Goal: Transaction & Acquisition: Purchase product/service

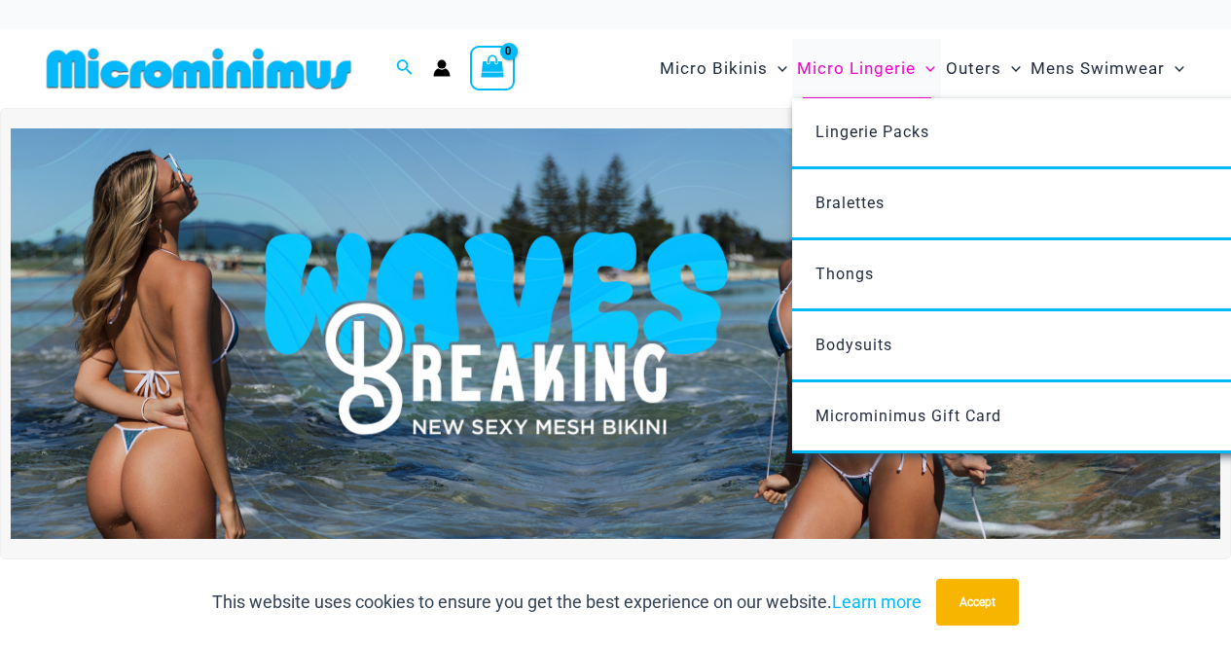
click at [838, 68] on span "Micro Lingerie" at bounding box center [856, 69] width 119 height 50
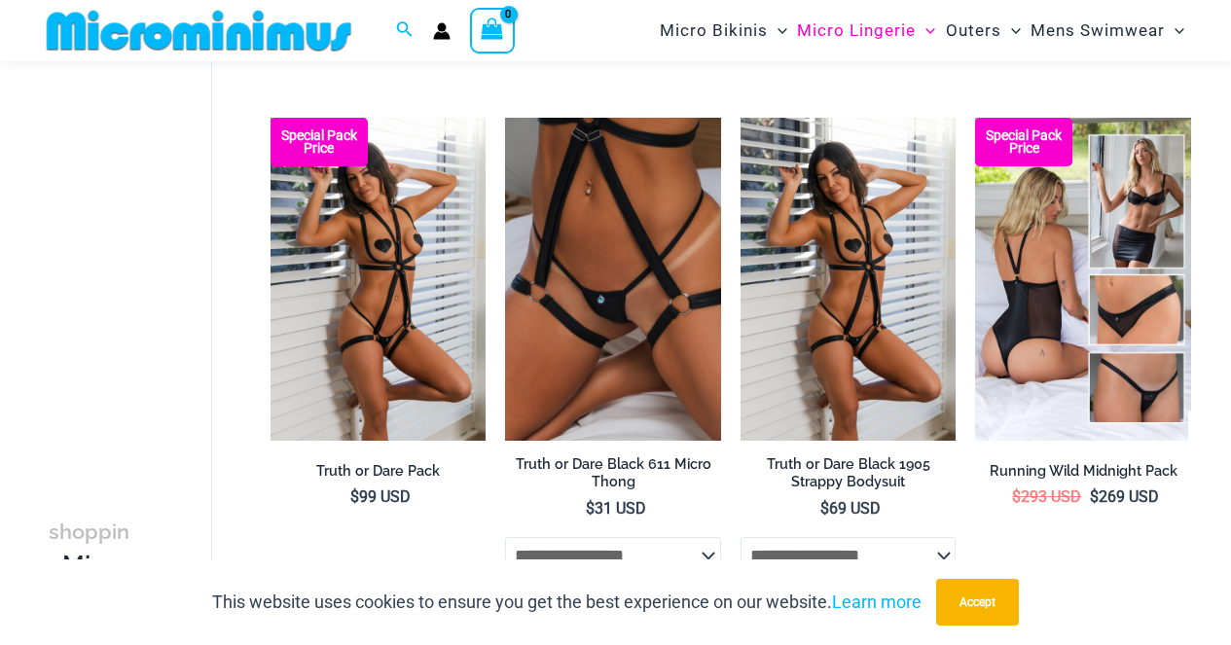
scroll to position [245, 0]
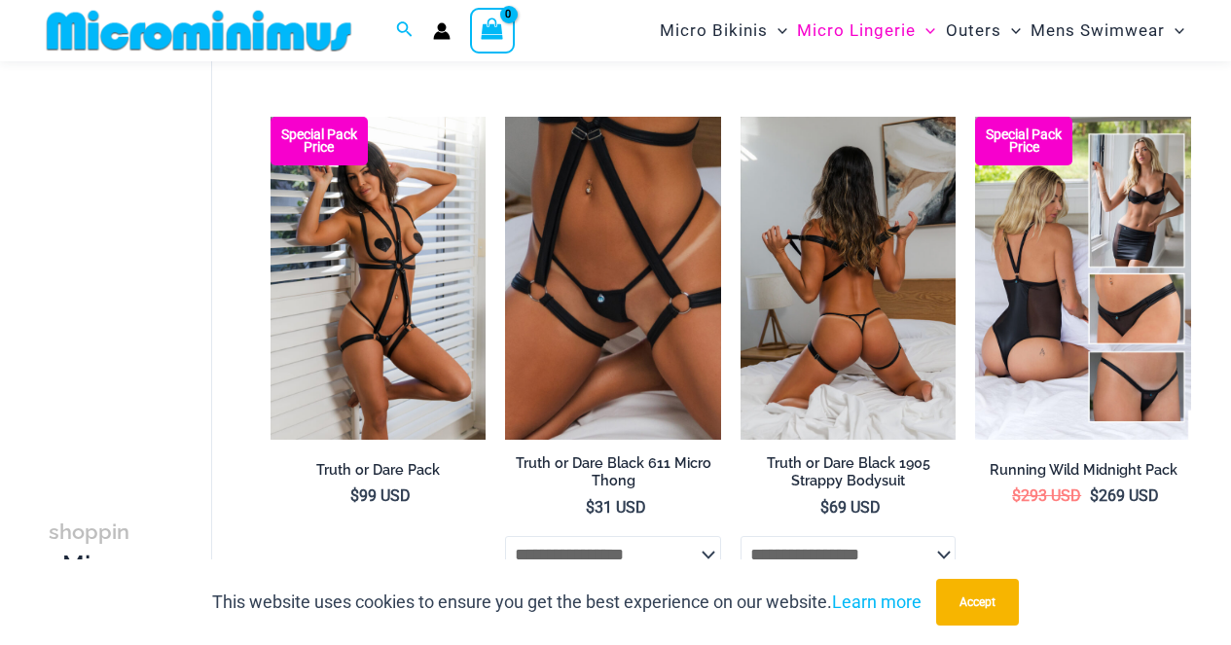
click at [833, 270] on img at bounding box center [849, 278] width 216 height 323
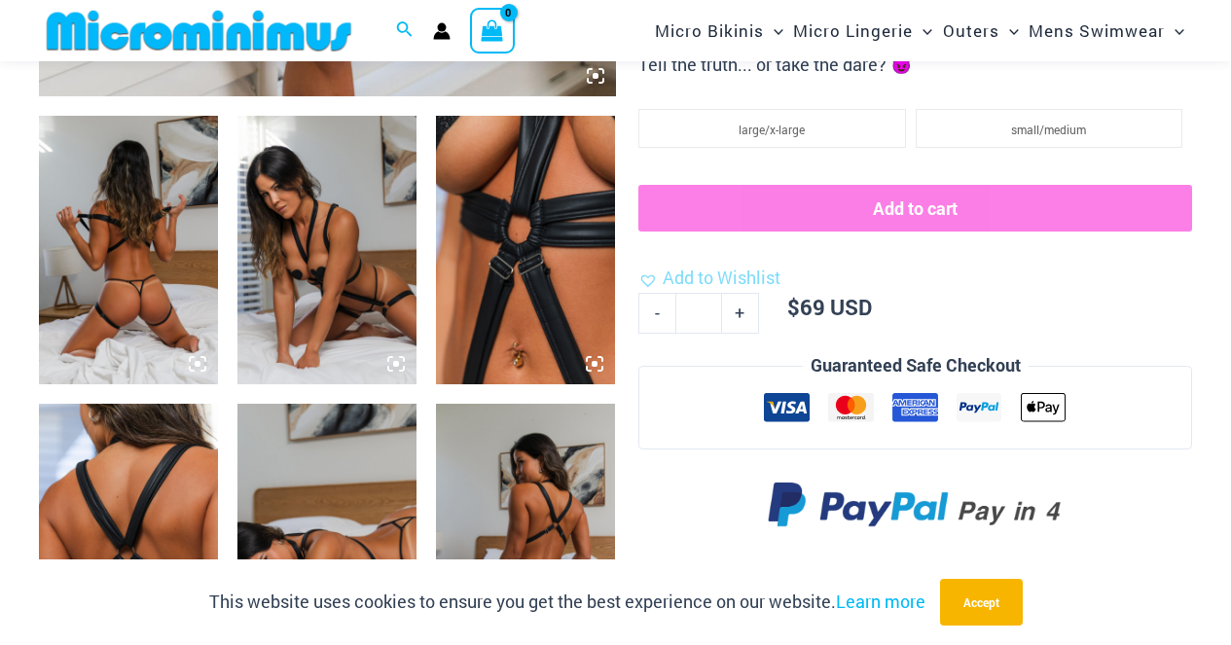
scroll to position [956, 0]
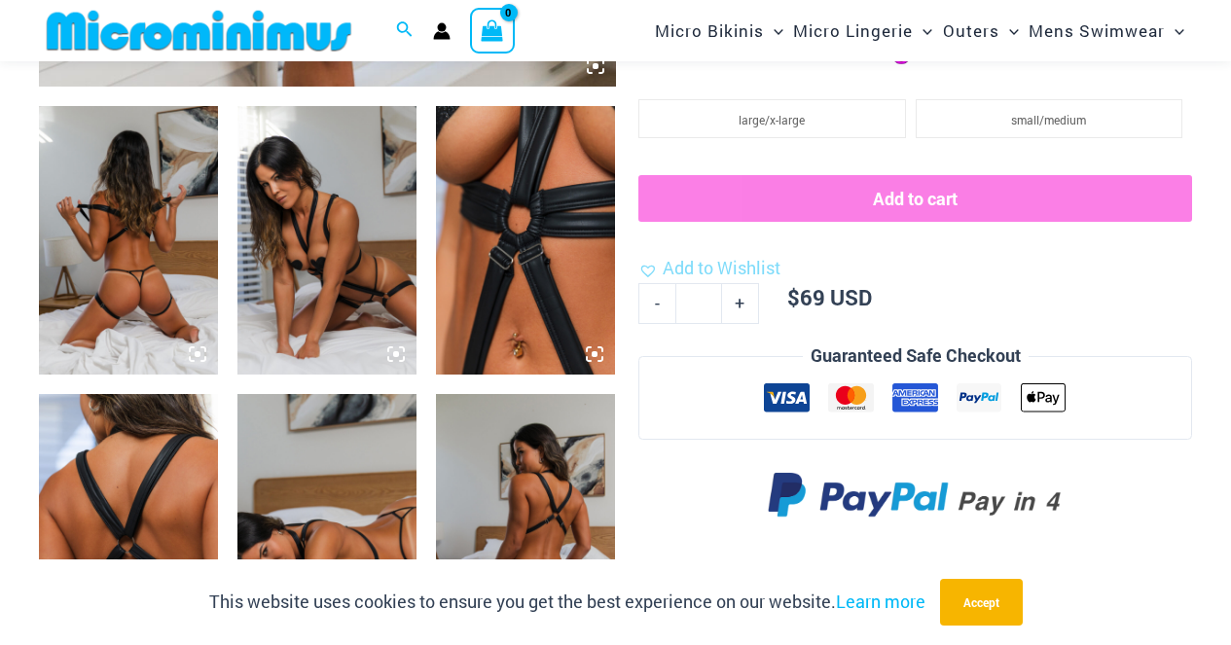
click at [139, 271] on img at bounding box center [128, 240] width 179 height 269
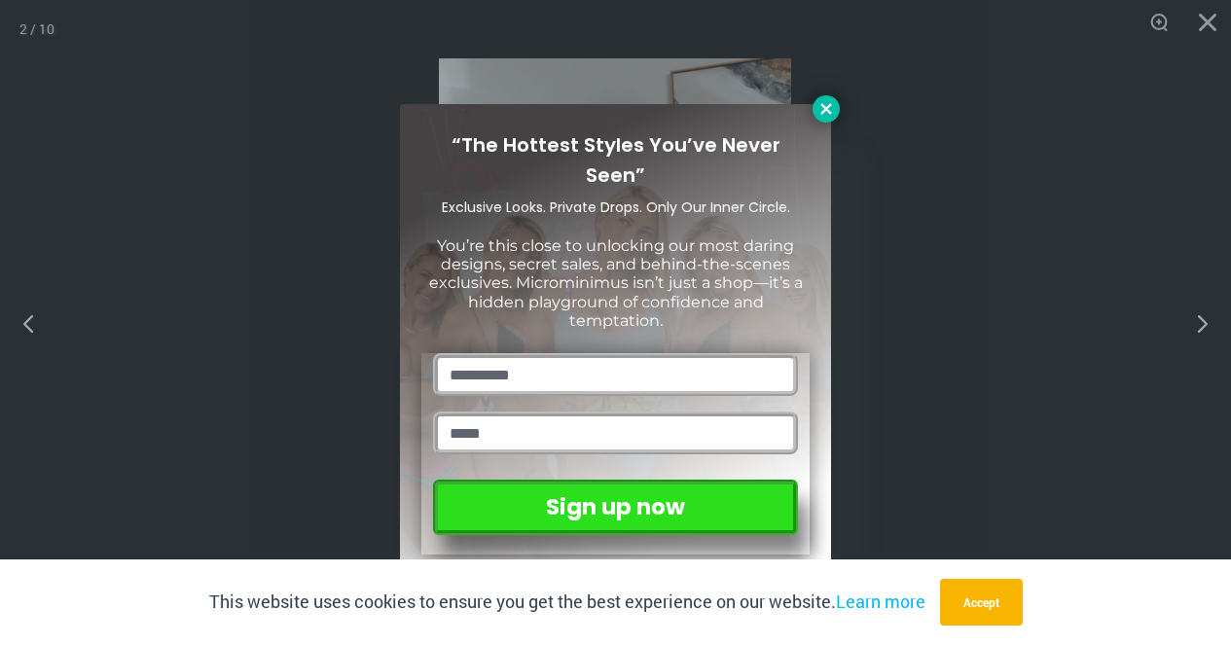
click at [831, 111] on icon at bounding box center [826, 109] width 18 height 18
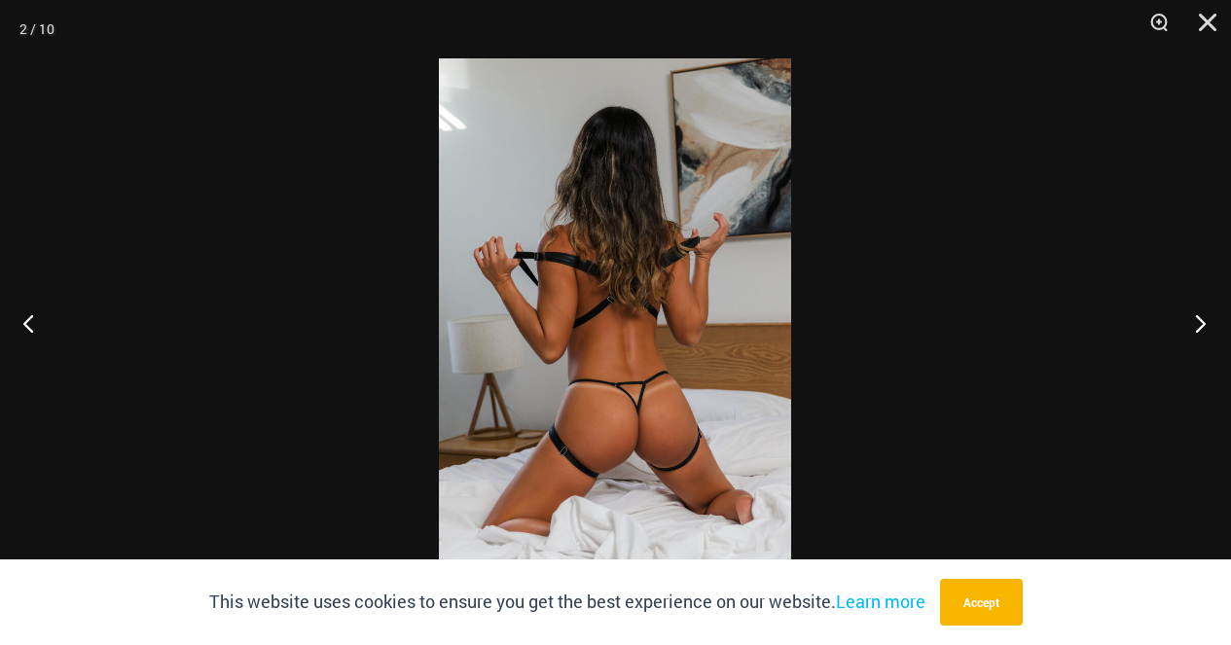
click at [1198, 323] on button "Next" at bounding box center [1194, 322] width 73 height 97
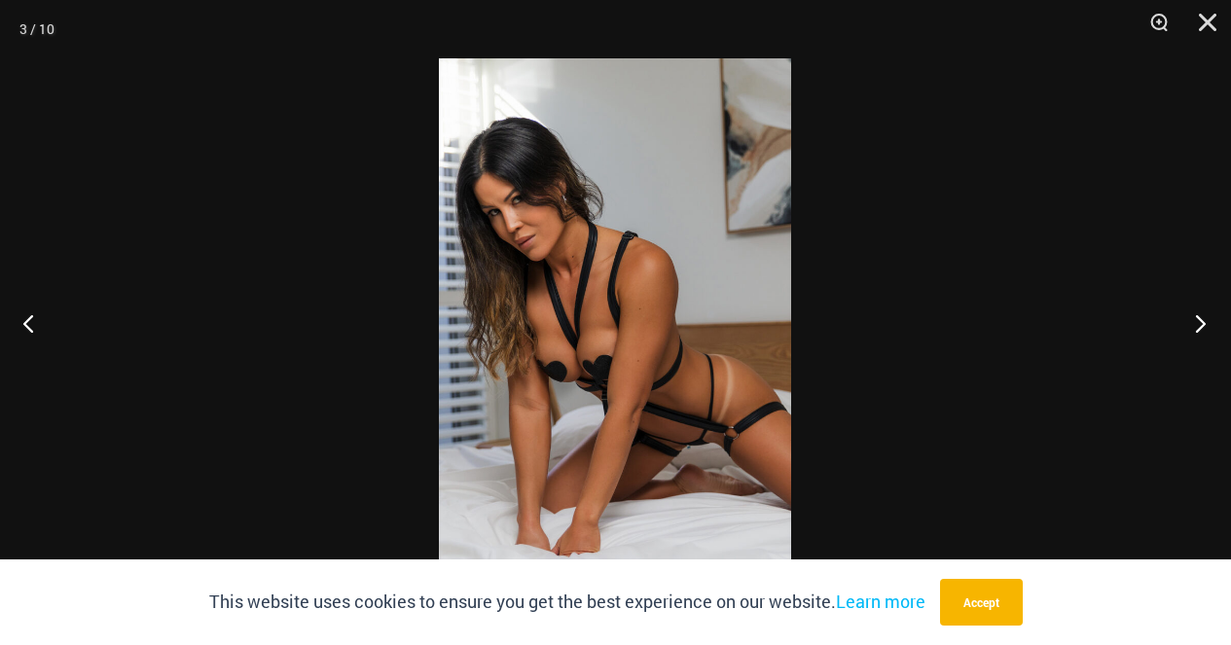
click at [1198, 323] on button "Next" at bounding box center [1194, 322] width 73 height 97
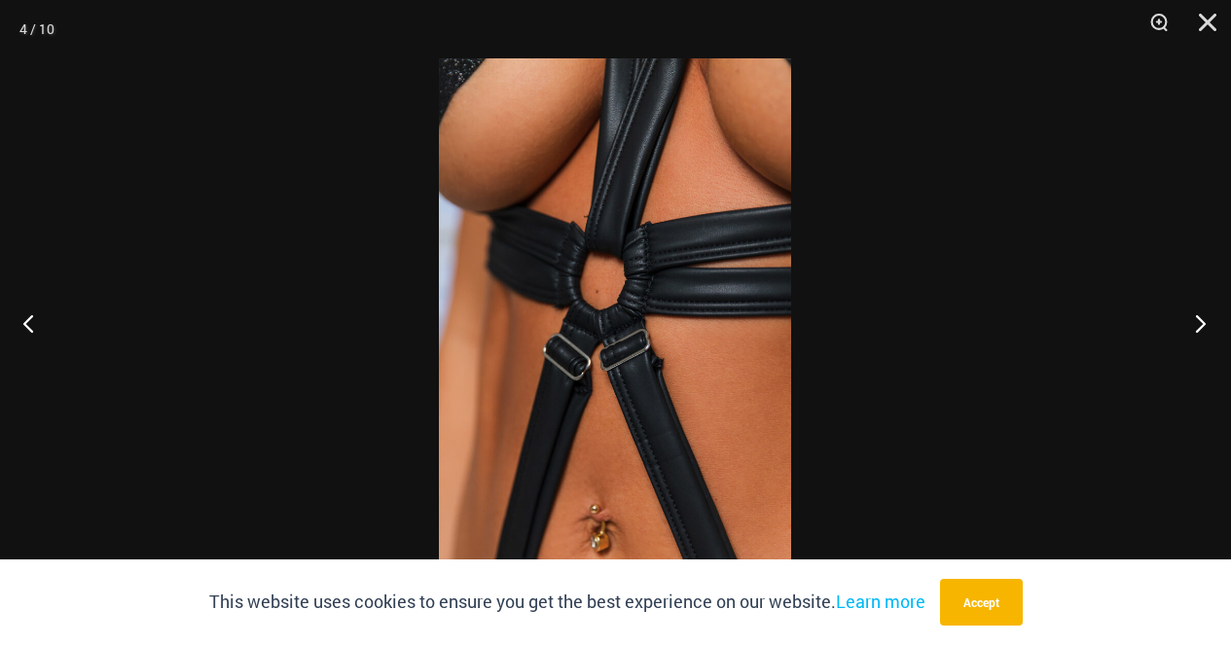
click at [1198, 323] on button "Next" at bounding box center [1194, 322] width 73 height 97
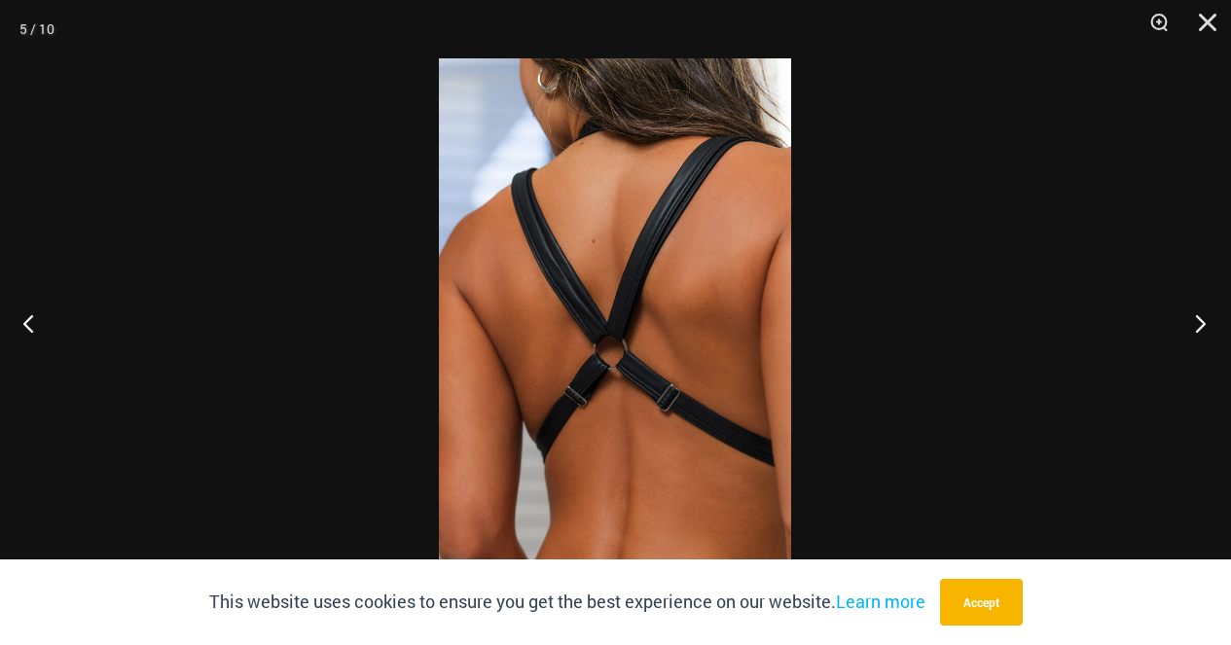
click at [1198, 323] on button "Next" at bounding box center [1194, 322] width 73 height 97
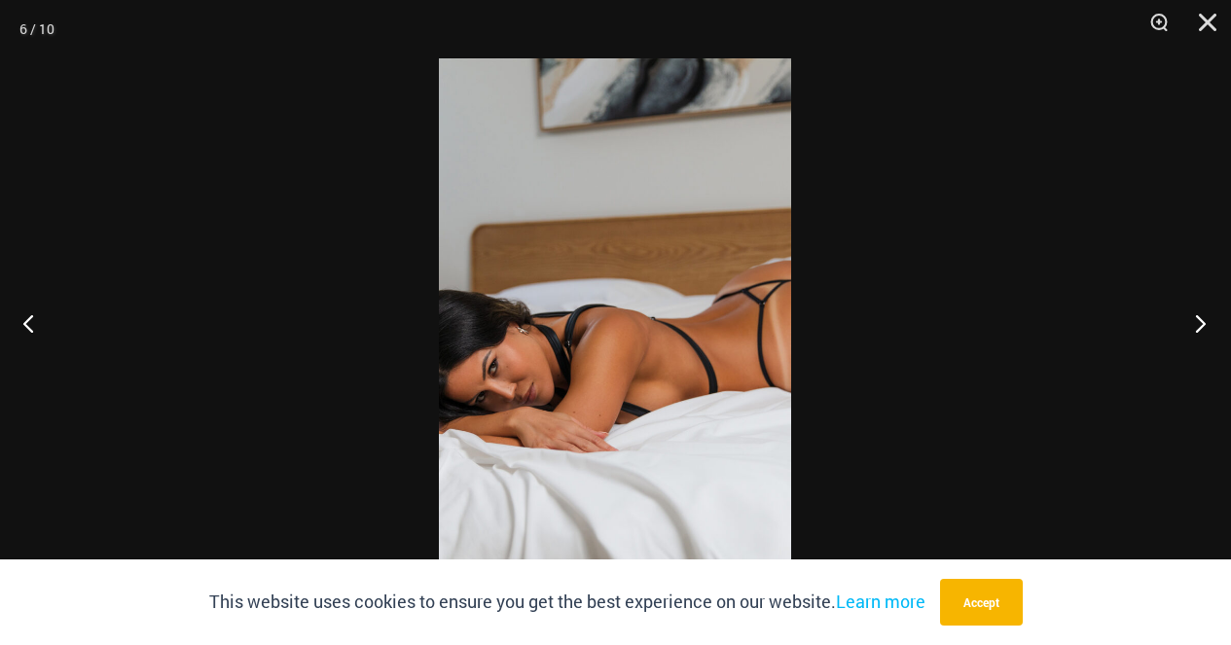
click at [1198, 323] on button "Next" at bounding box center [1194, 322] width 73 height 97
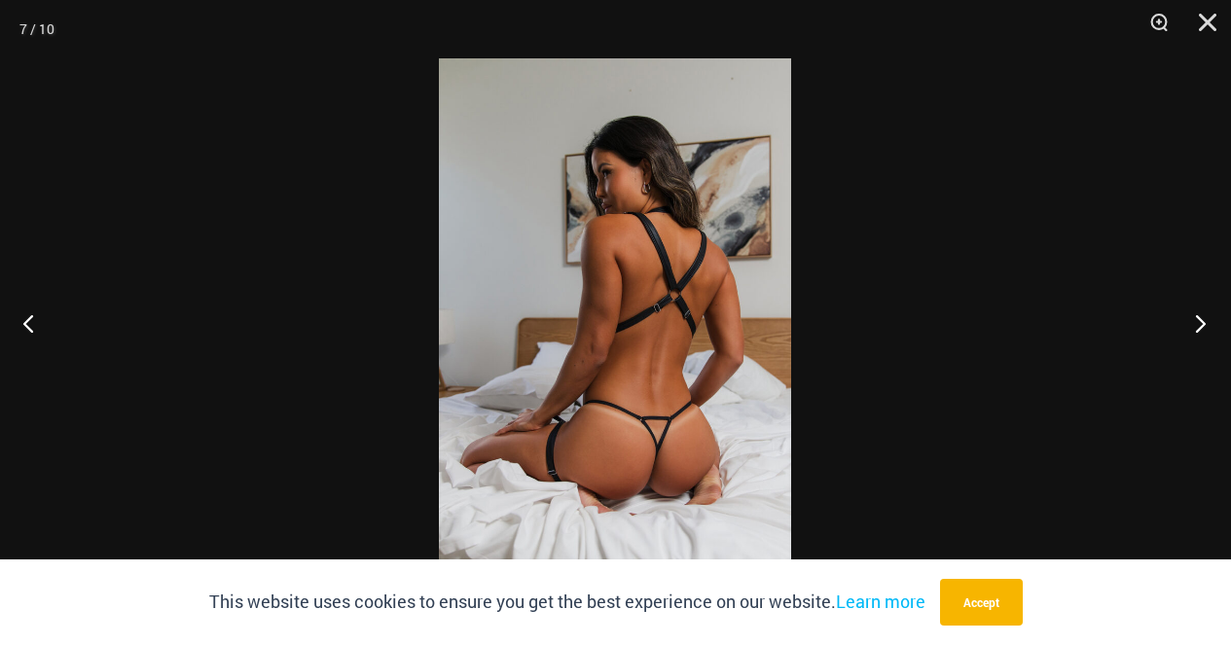
click at [1198, 323] on button "Next" at bounding box center [1194, 322] width 73 height 97
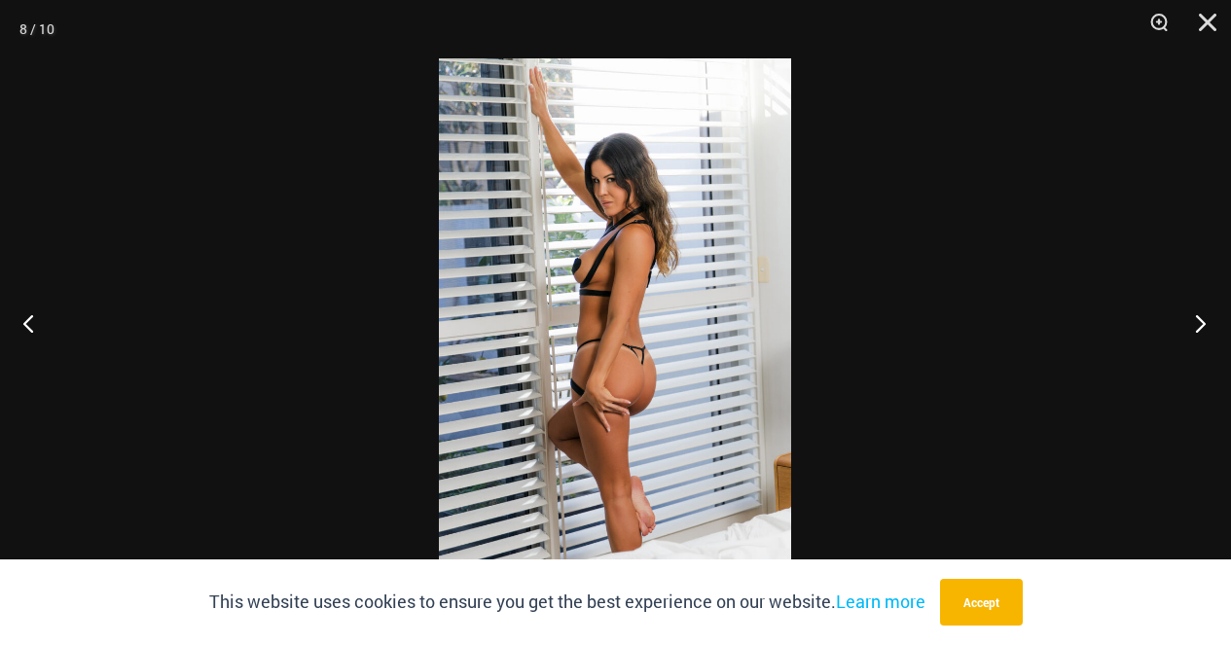
click at [1198, 323] on button "Next" at bounding box center [1194, 322] width 73 height 97
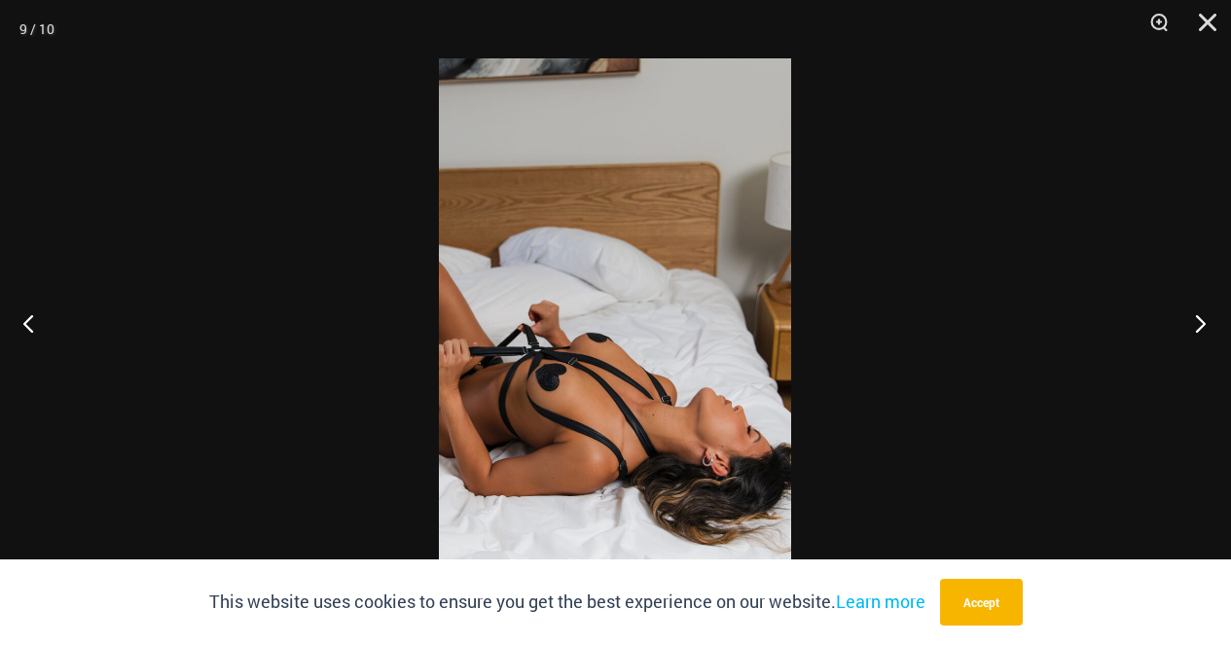
click at [1198, 323] on button "Next" at bounding box center [1194, 322] width 73 height 97
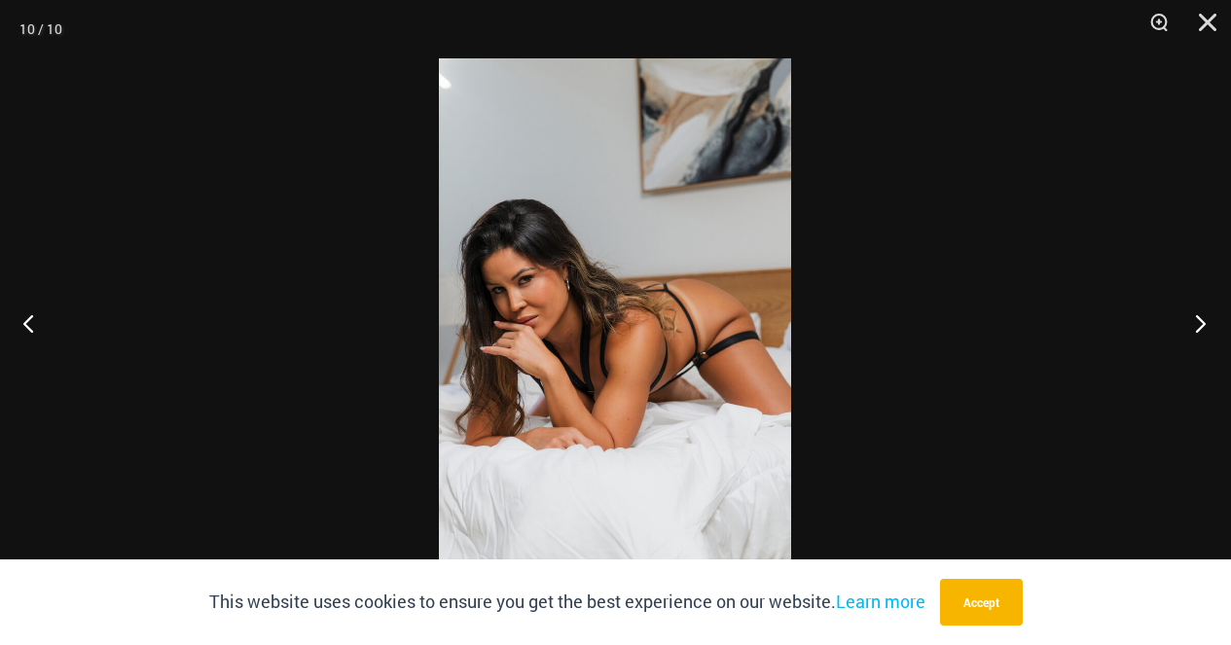
click at [1198, 323] on button "Next" at bounding box center [1194, 322] width 73 height 97
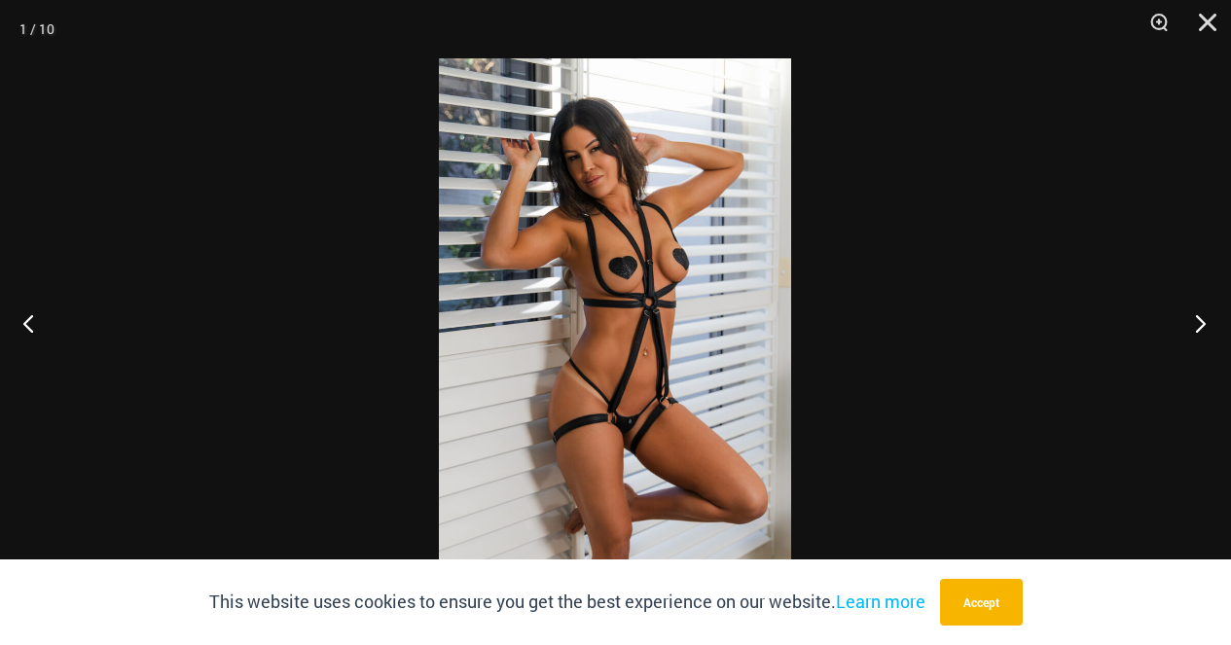
click at [1198, 323] on button "Next" at bounding box center [1194, 322] width 73 height 97
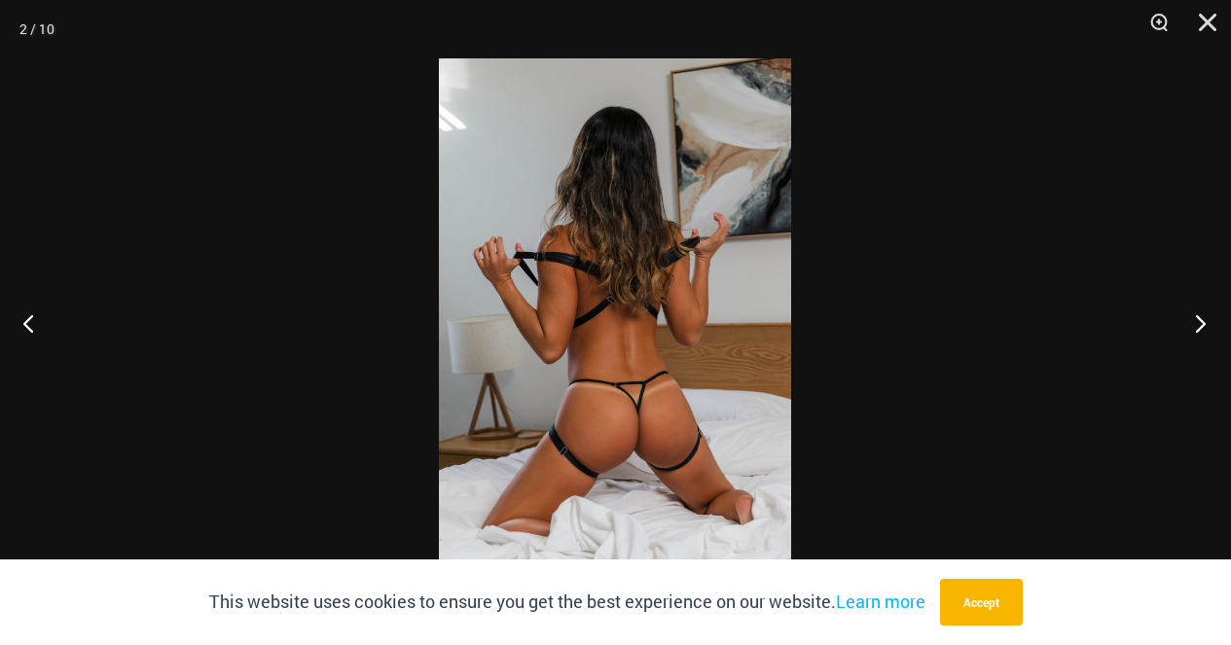
click at [1198, 323] on button "Next" at bounding box center [1194, 322] width 73 height 97
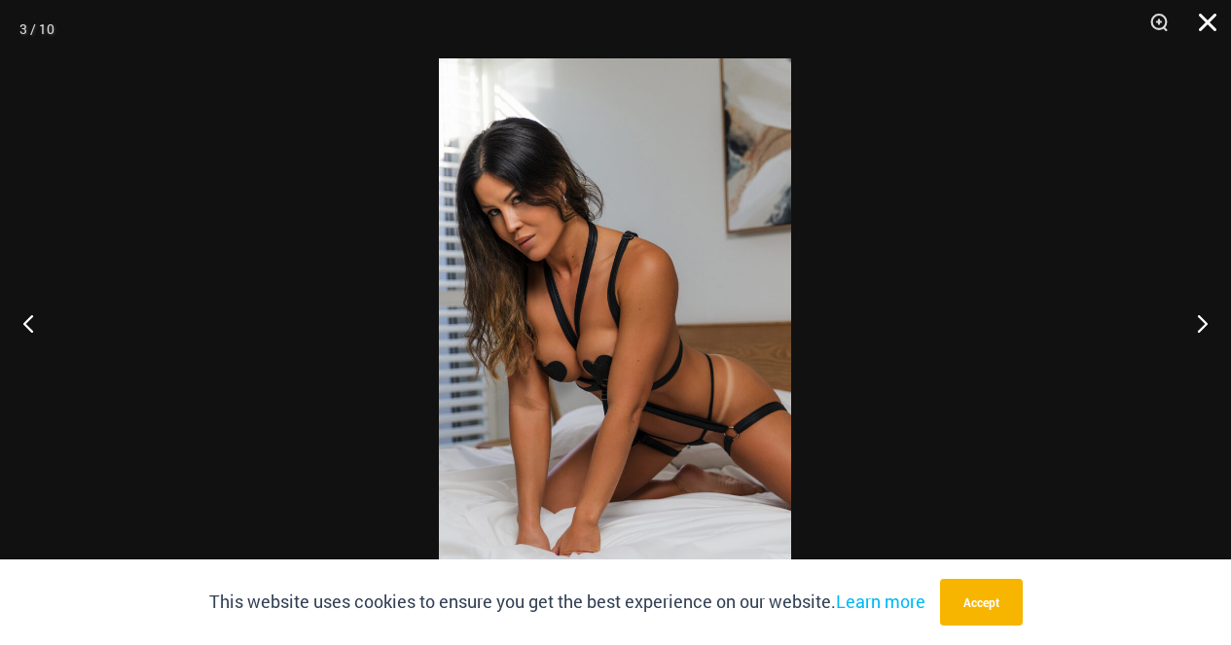
click at [1209, 18] on button "Close" at bounding box center [1201, 29] width 49 height 58
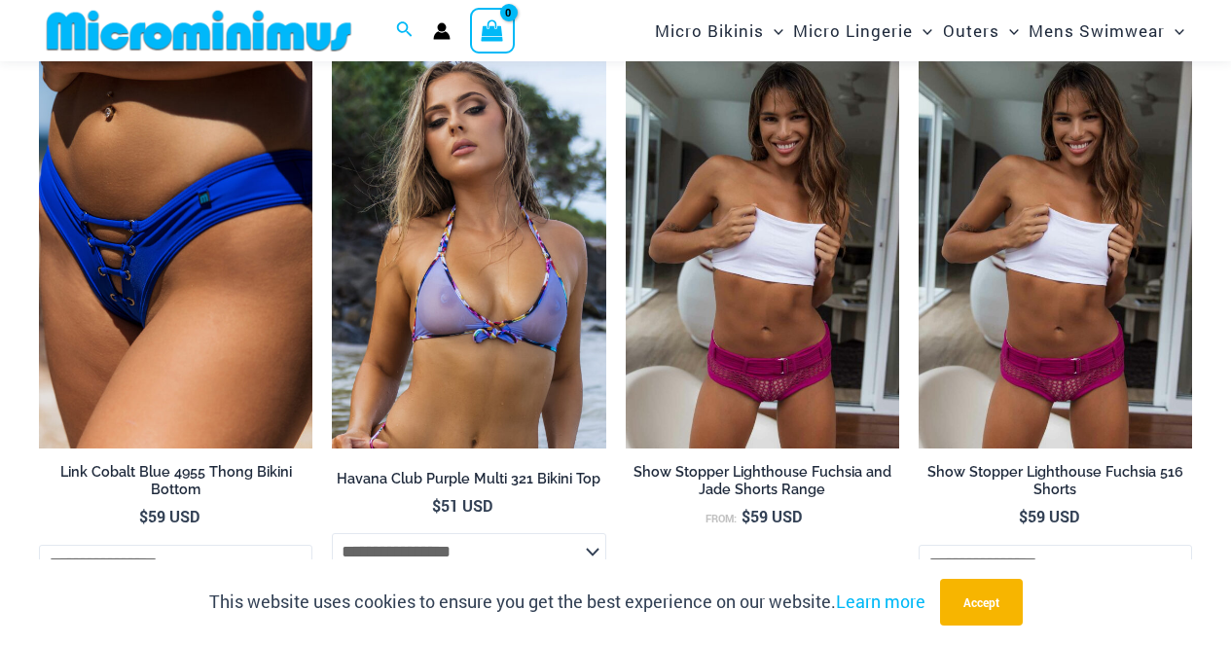
scroll to position [3308, 0]
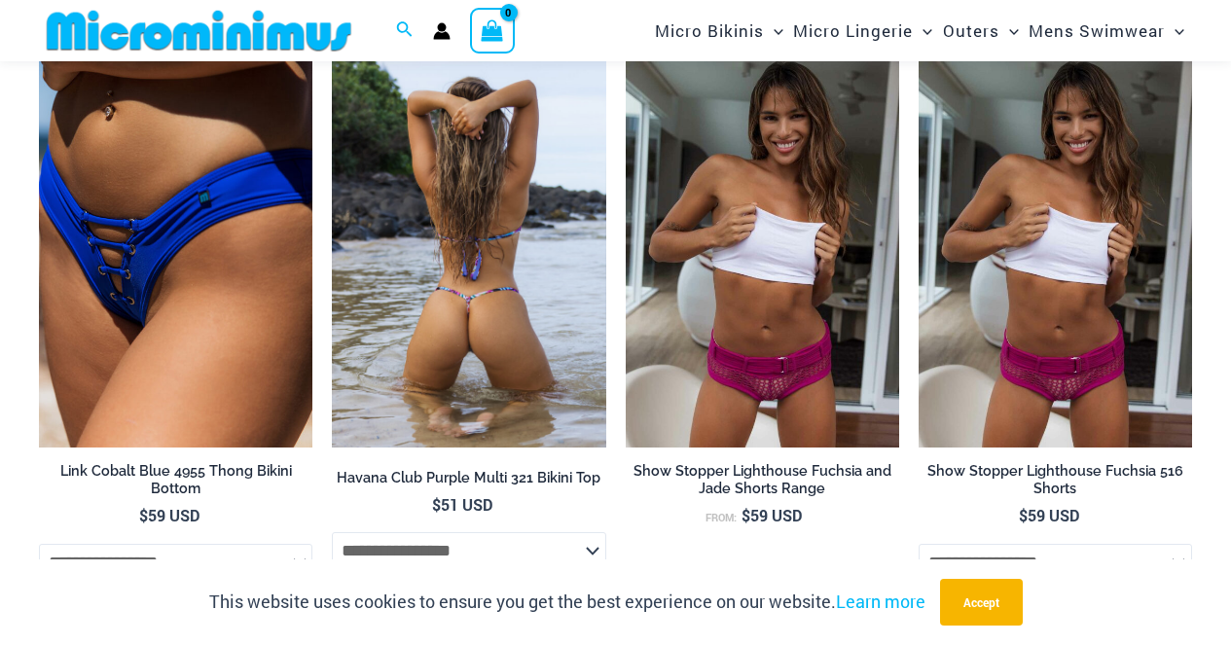
click at [498, 280] on img at bounding box center [468, 242] width 273 height 411
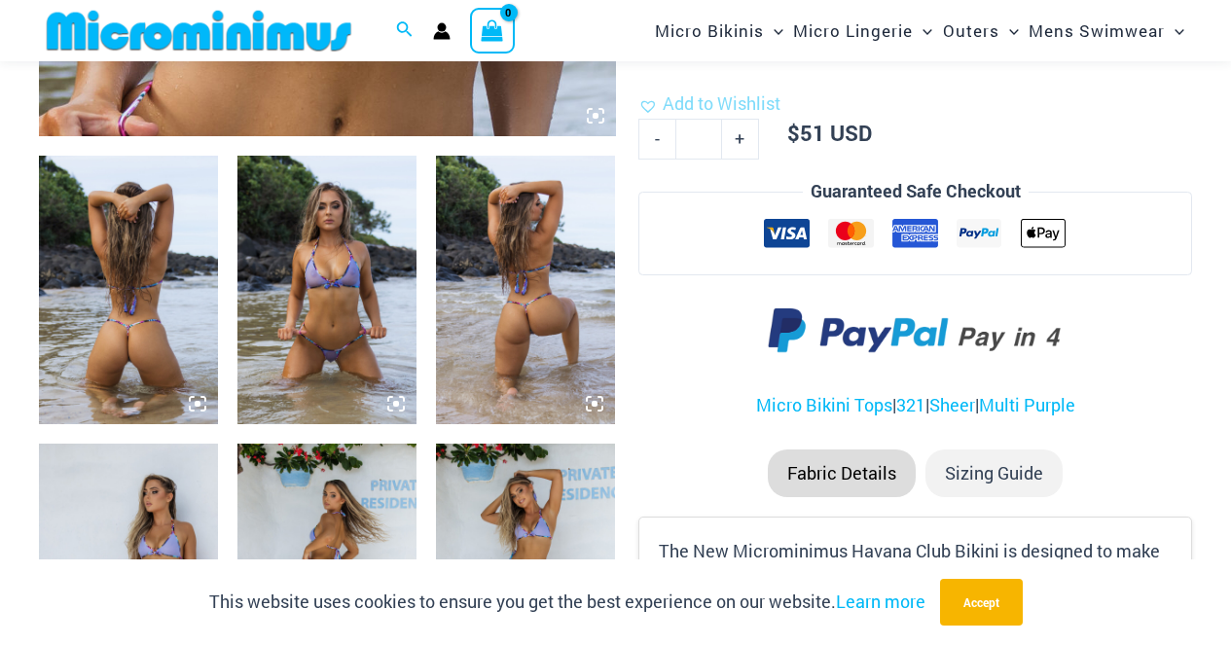
scroll to position [913, 0]
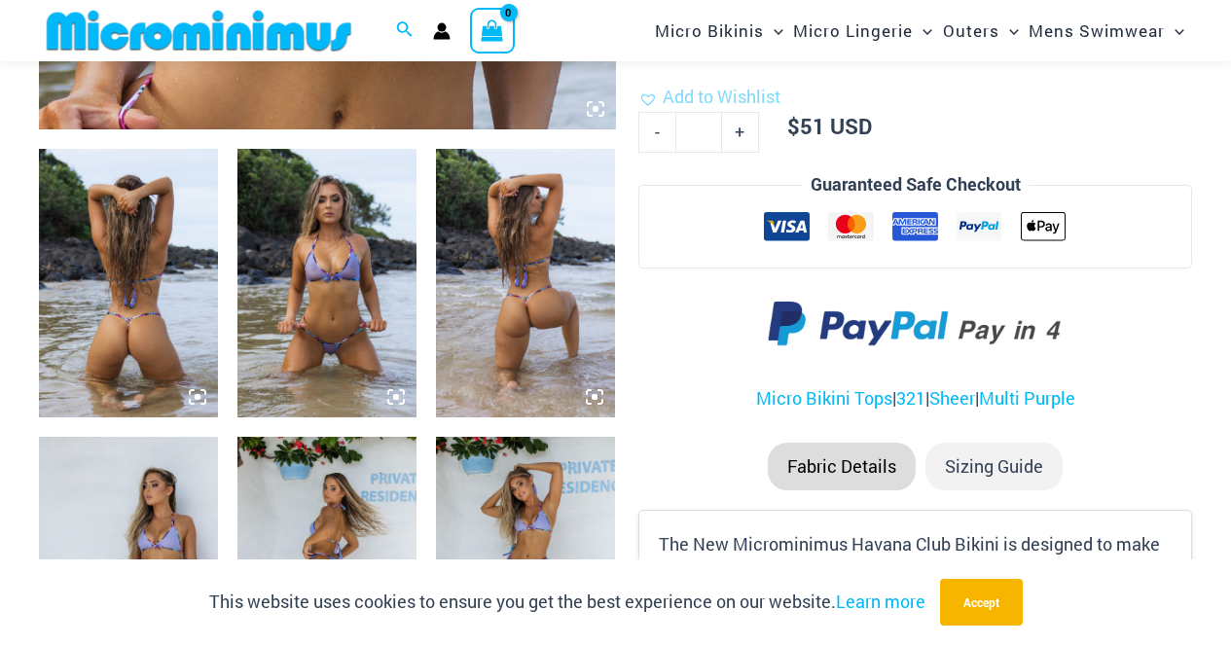
click at [121, 361] on img at bounding box center [128, 283] width 179 height 269
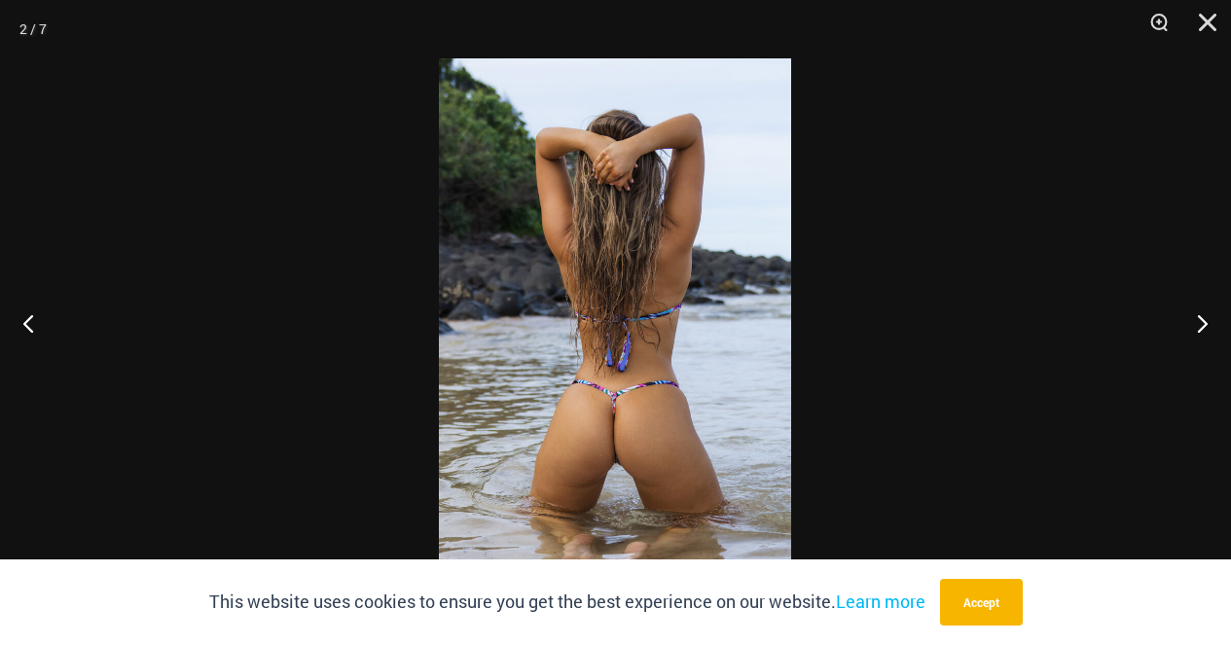
click at [613, 425] on img at bounding box center [615, 322] width 352 height 528
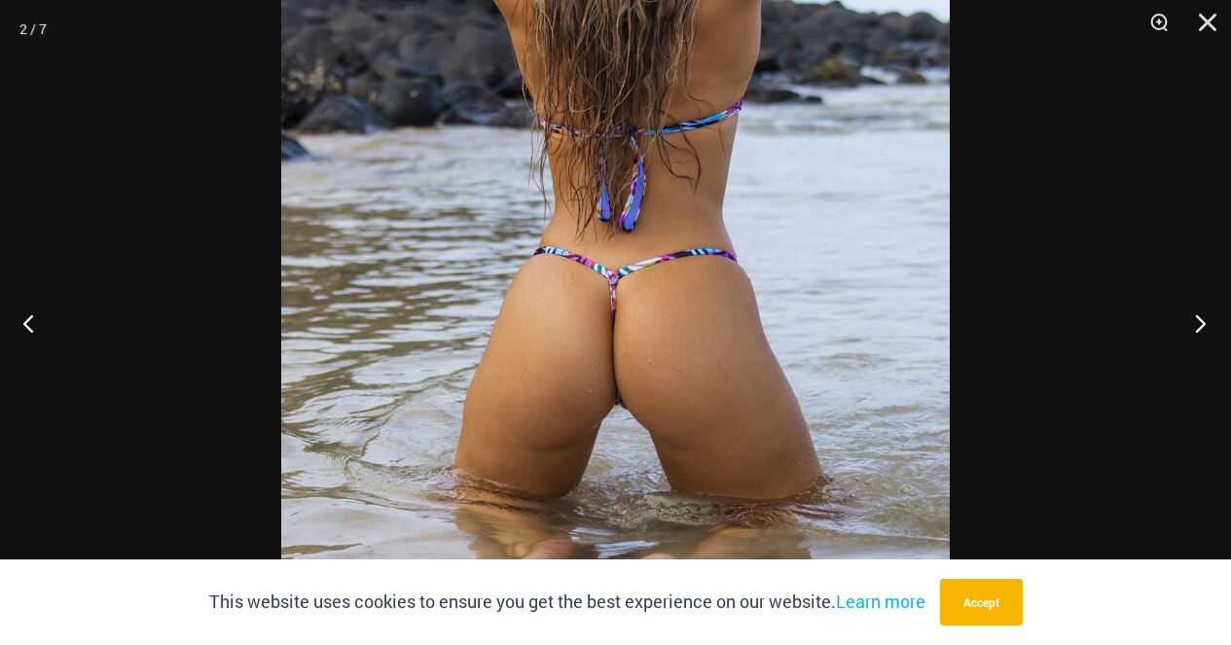
click at [1195, 325] on button "Next" at bounding box center [1194, 322] width 73 height 97
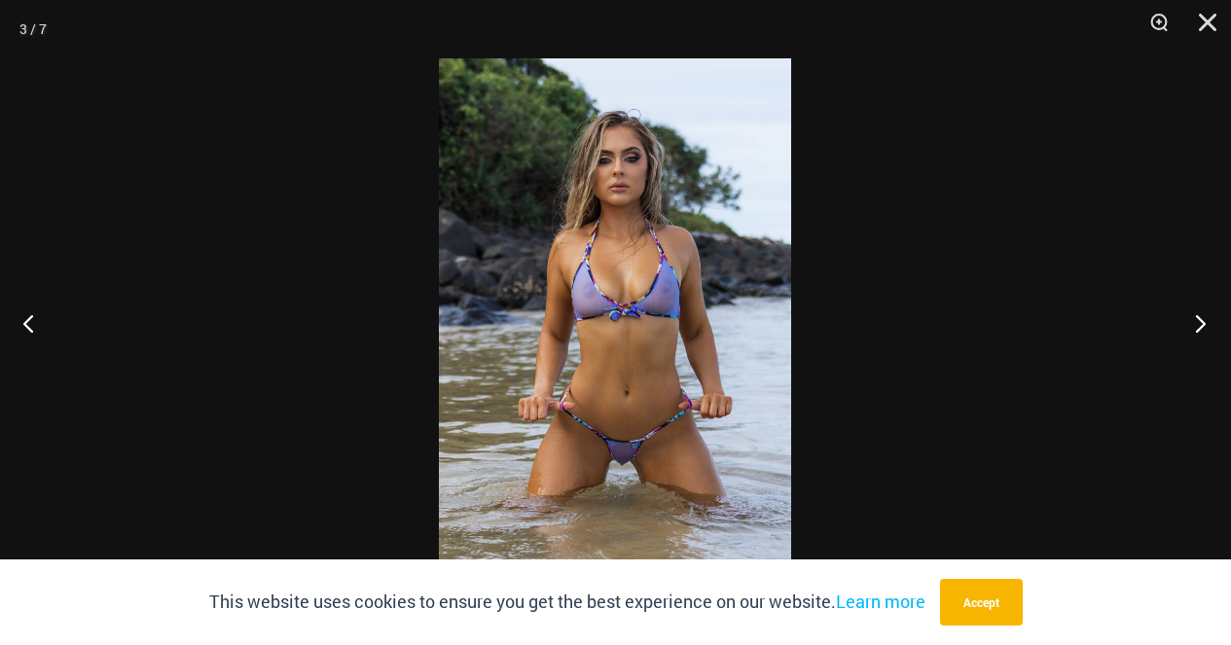
click at [1195, 325] on button "Next" at bounding box center [1194, 322] width 73 height 97
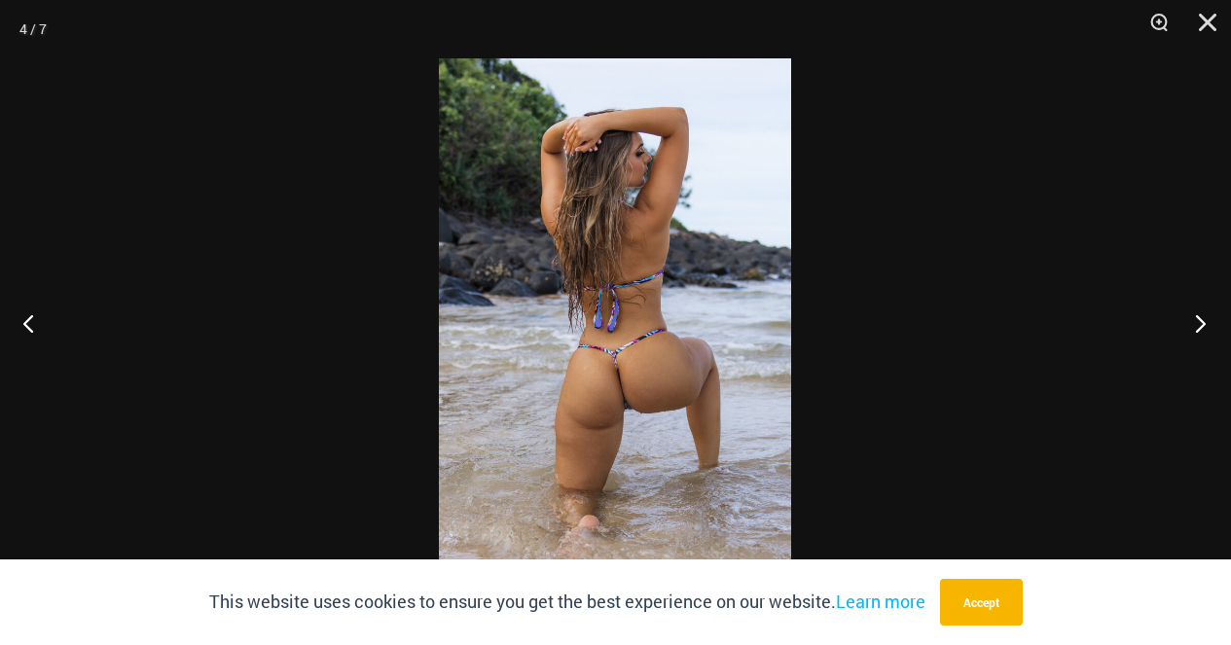
click at [1195, 325] on button "Next" at bounding box center [1194, 322] width 73 height 97
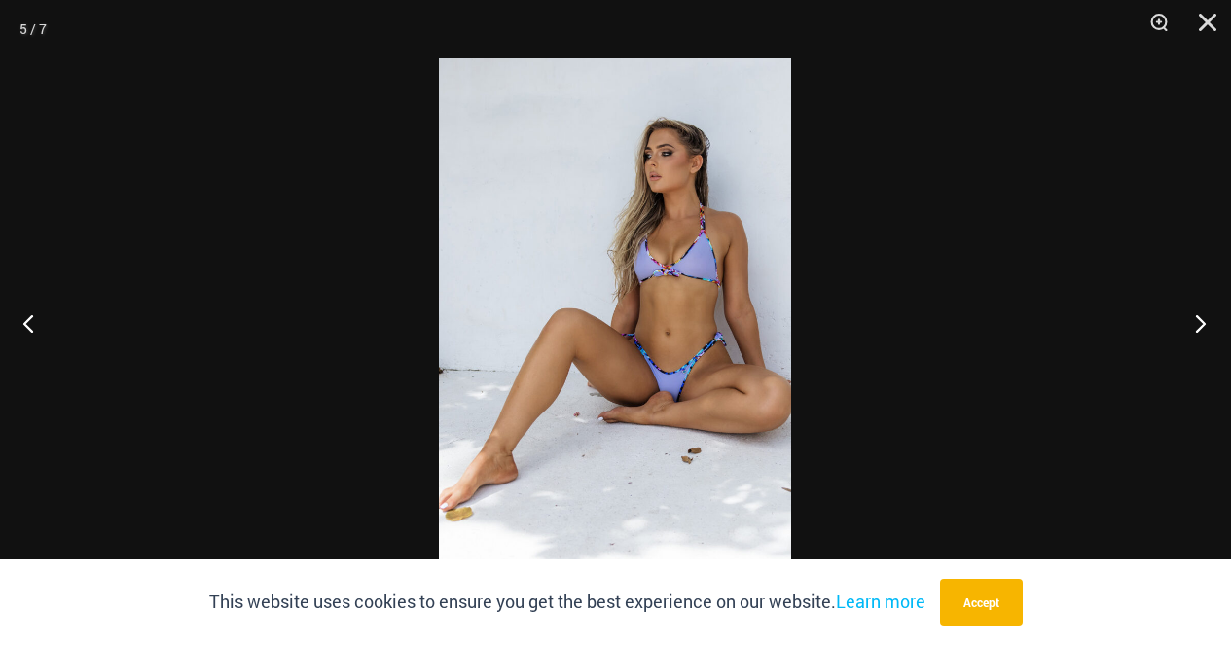
click at [1195, 325] on button "Next" at bounding box center [1194, 322] width 73 height 97
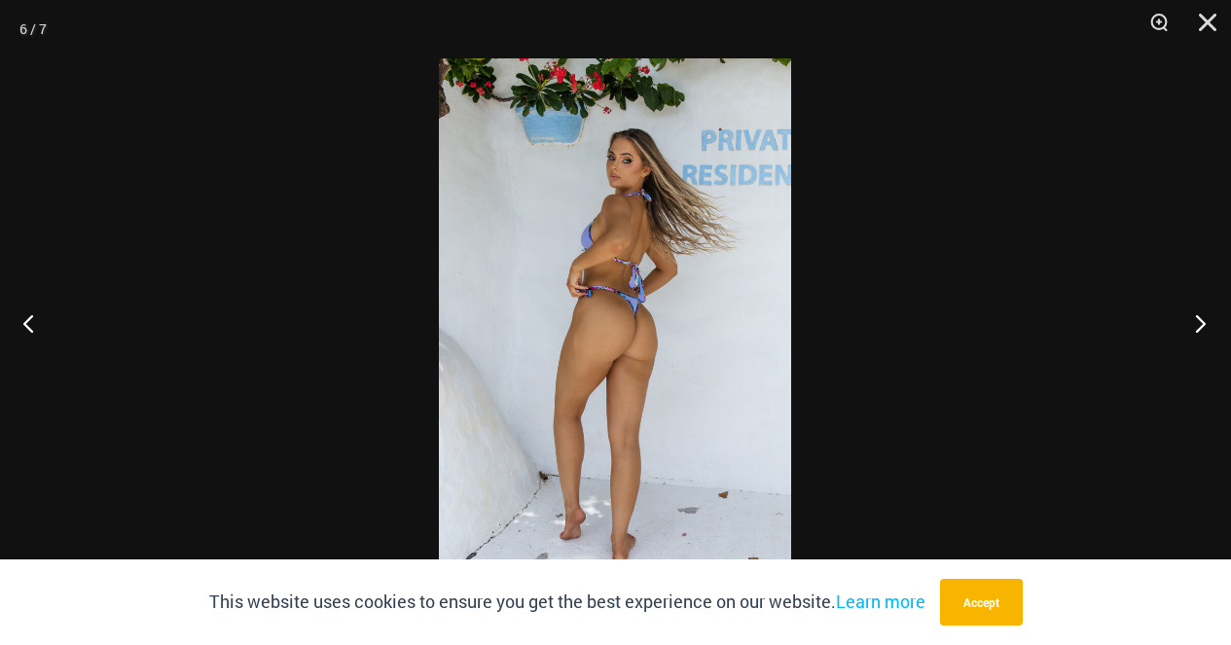
click at [1195, 325] on button "Next" at bounding box center [1194, 322] width 73 height 97
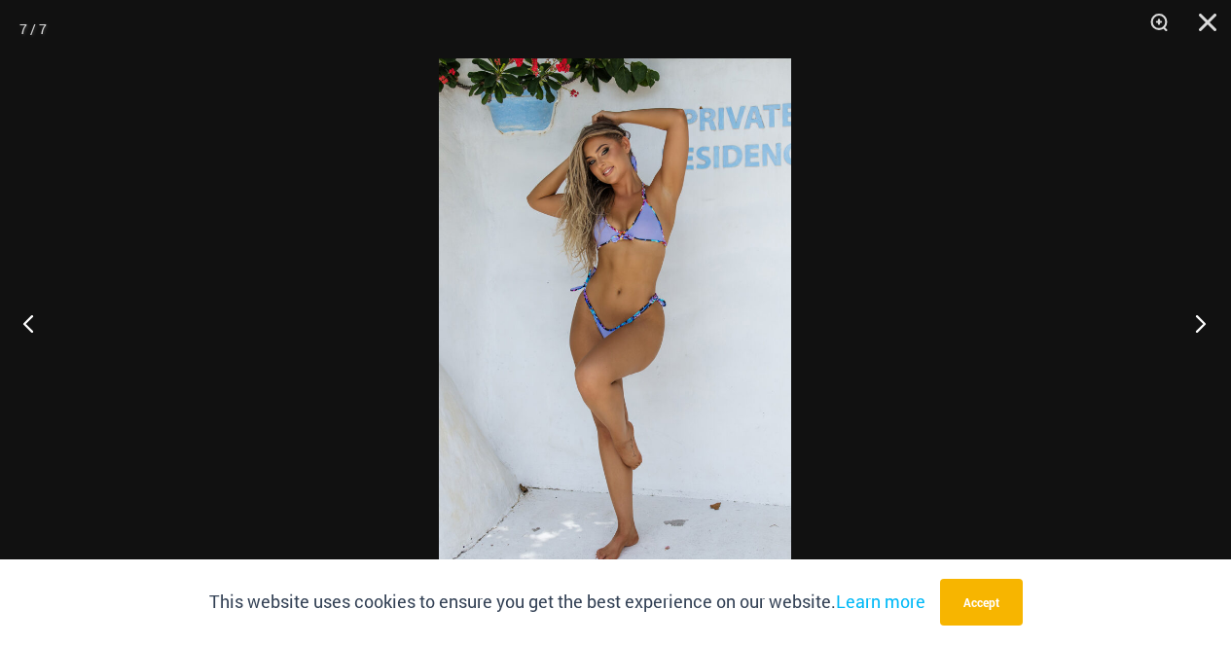
click at [1195, 325] on button "Next" at bounding box center [1194, 322] width 73 height 97
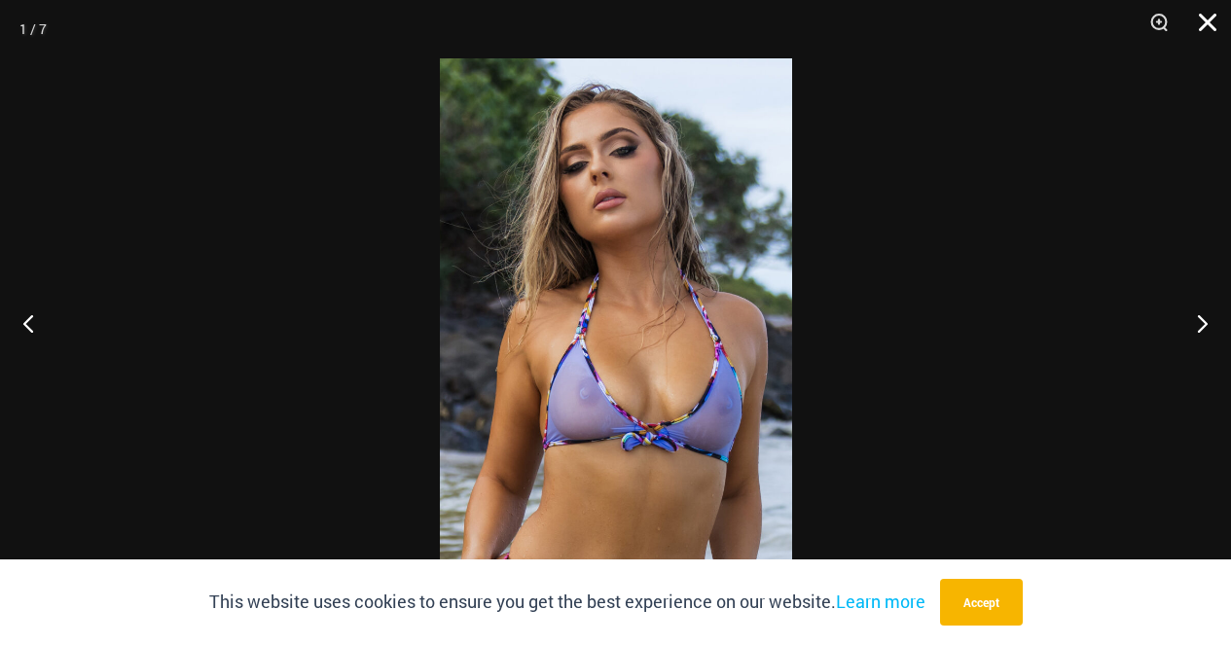
click at [1205, 25] on button "Close" at bounding box center [1201, 29] width 49 height 58
